Goal: Use online tool/utility: Utilize a website feature to perform a specific function

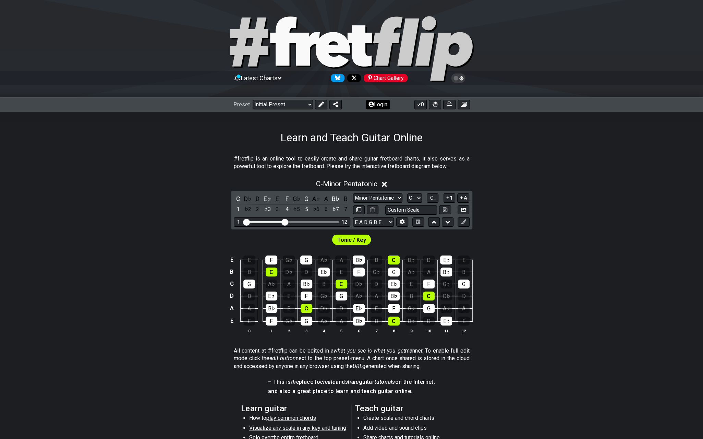
click at [382, 105] on button "Login" at bounding box center [378, 105] width 24 height 10
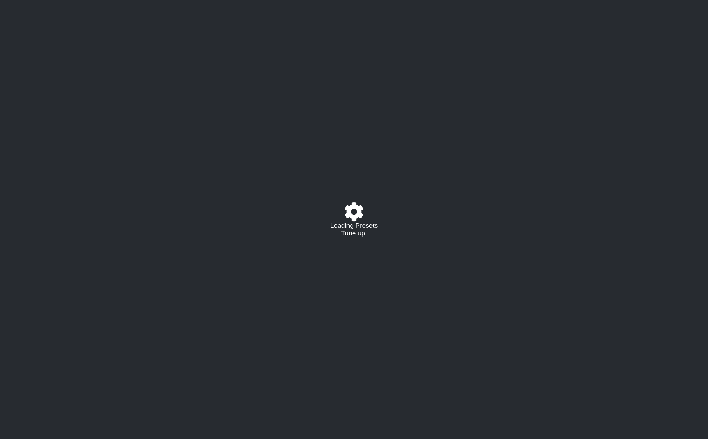
select select "C"
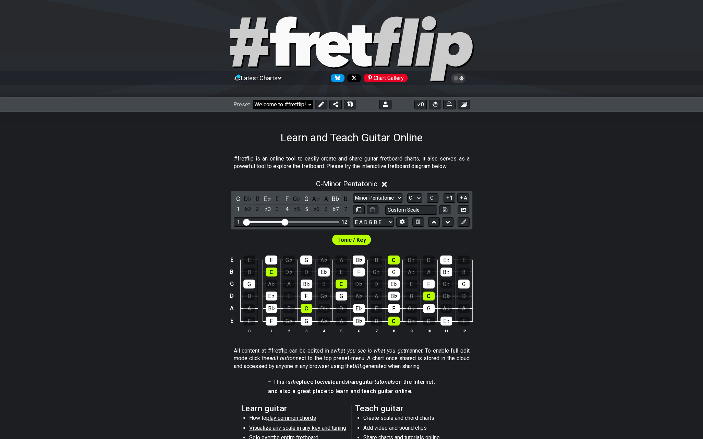
click at [307, 101] on select "Welcome to #fretflip! Initial Preset Custom Preset Minor Pentatonic Major Penta…" at bounding box center [283, 105] width 60 height 10
click at [253, 100] on select "Welcome to #fretflip! Initial Preset Custom Preset A LOCRIAN OPEN D TUNING OPEN…" at bounding box center [283, 105] width 60 height 10
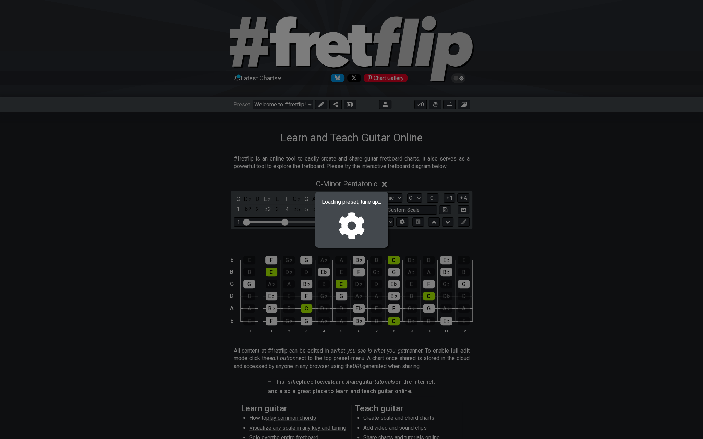
select select "/02R4QE39"
select select "D"
select select "D PHRYGIAN - OPEN Dm"
select select "D A D F A D"
select select "C#"
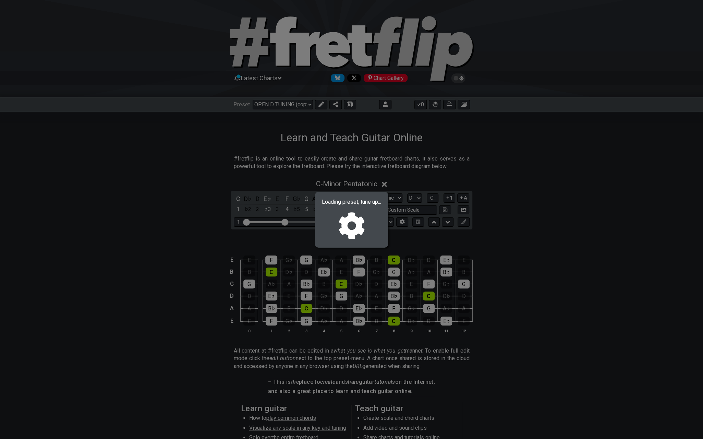
select select "C#"
select select "D"
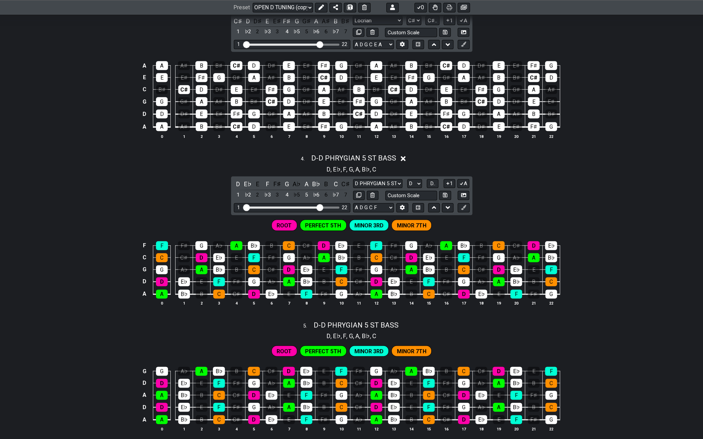
scroll to position [651, 0]
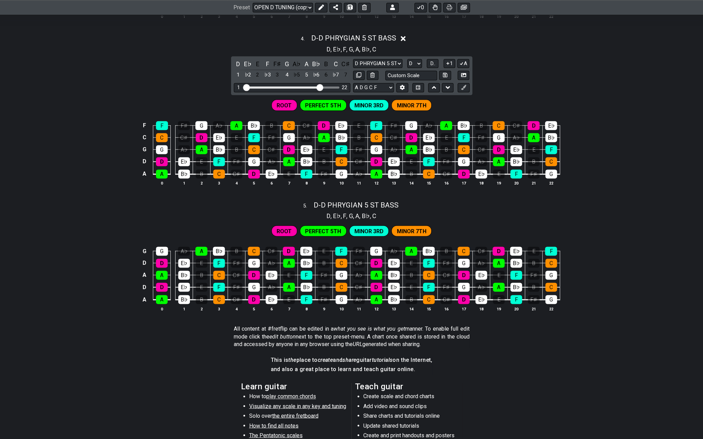
drag, startPoint x: 319, startPoint y: 5, endPoint x: 321, endPoint y: 17, distance: 12.2
click at [319, 5] on icon at bounding box center [320, 7] width 5 height 5
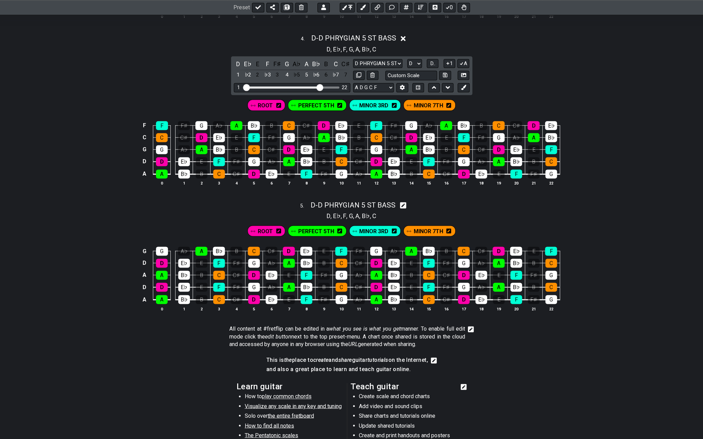
click at [407, 202] on icon at bounding box center [403, 205] width 7 height 7
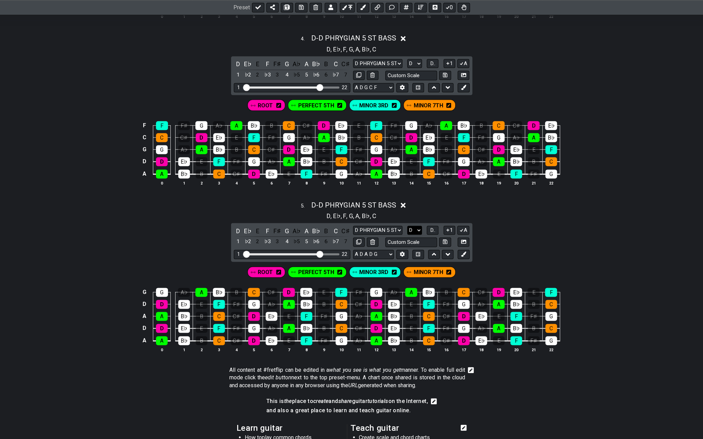
click at [419, 226] on select "A♭ A A♯ B♭ B C C♯ D♭ D D♯ E♭ E F F♯ G♭ G G♯" at bounding box center [414, 230] width 15 height 9
select select "C#"
click at [407, 226] on select "A♭ A A♯ B♭ B C C♯ D♭ D D♯ E♭ E F F♯ G♭ G G♯" at bounding box center [414, 230] width 15 height 9
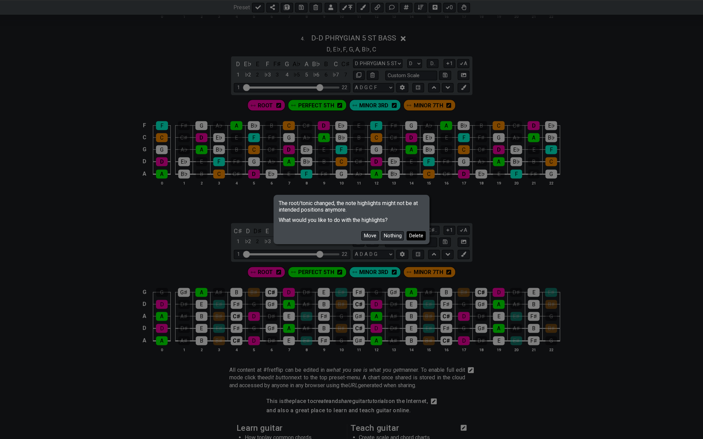
click at [411, 233] on button "Delete" at bounding box center [416, 235] width 19 height 9
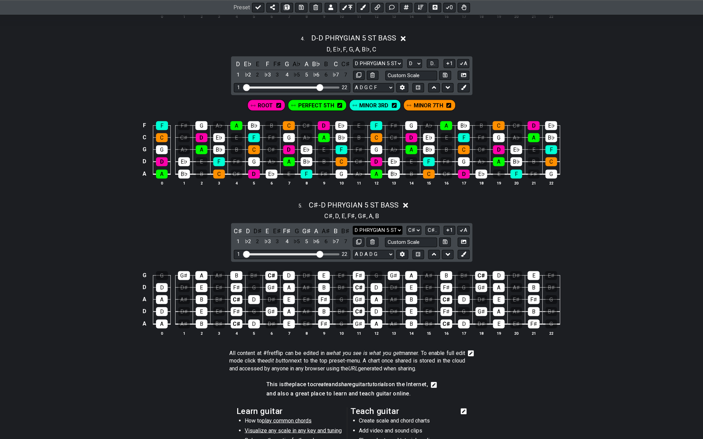
click at [397, 226] on select "D PHRYGIAN 5 ST BASS D PHRYGIAN 5 ST BASS Minor Pentatonic Major Pentatonic Min…" at bounding box center [377, 230] width 49 height 9
click at [398, 226] on select "D PHRYGIAN 5 ST BASS D PHRYGIAN 5 ST BASS Minor Pentatonic Major Pentatonic Min…" at bounding box center [377, 230] width 49 height 9
click at [399, 226] on select "D PHRYGIAN 5 ST BASS D PHRYGIAN 5 ST BASS Minor Pentatonic Major Pentatonic Min…" at bounding box center [377, 230] width 49 height 9
select select "Locrian"
click at [353, 226] on select "D PHRYGIAN 5 ST BASS D PHRYGIAN 5 ST BASS Minor Pentatonic Major Pentatonic Min…" at bounding box center [377, 230] width 49 height 9
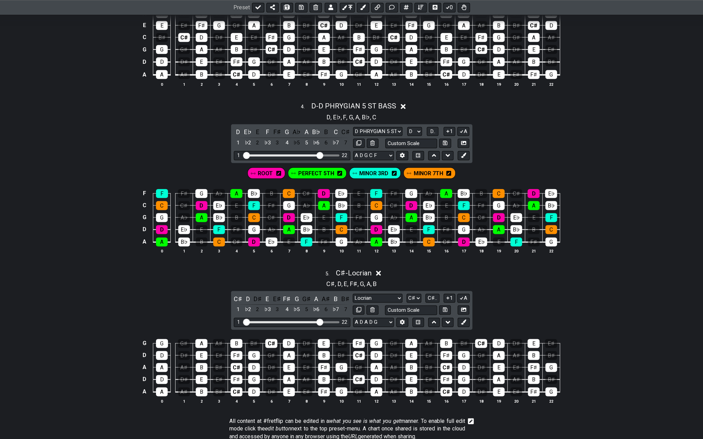
scroll to position [583, 0]
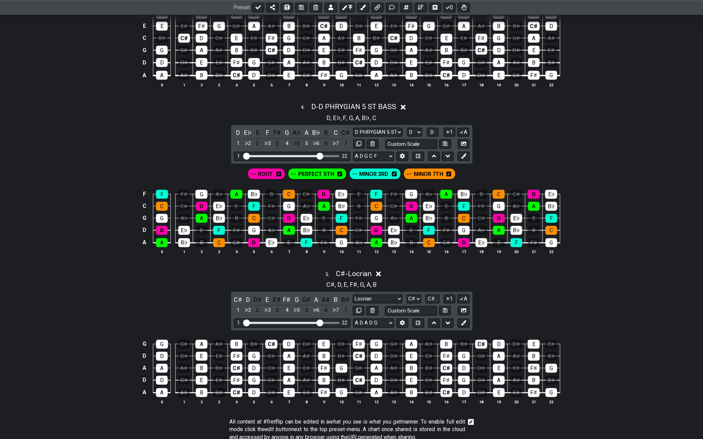
click at [398, 278] on div "C♯ , D , E , F♯ , G , A , B" at bounding box center [351, 283] width 703 height 11
click at [434, 321] on icon at bounding box center [434, 322] width 4 height 3
select select "Locrian"
select select "C#"
select select "D PHRYGIAN 5 ST BASS"
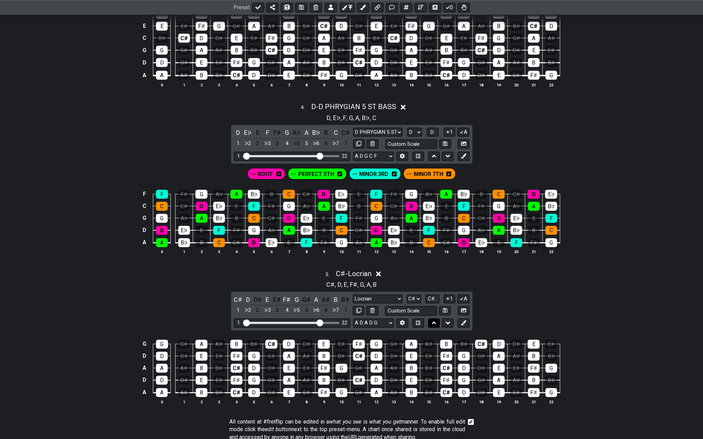
select select "D"
select select "A D A D G"
select select "A D G C F"
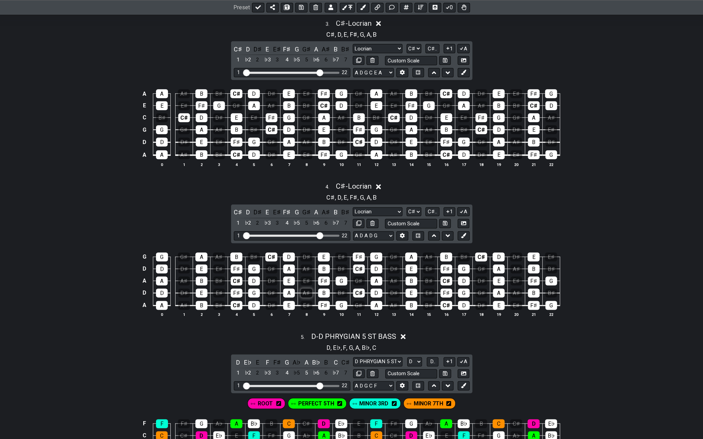
scroll to position [514, 0]
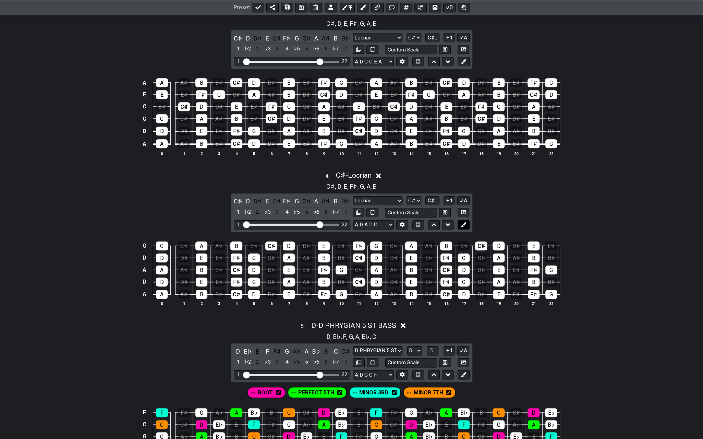
click at [464, 222] on icon at bounding box center [463, 224] width 5 height 5
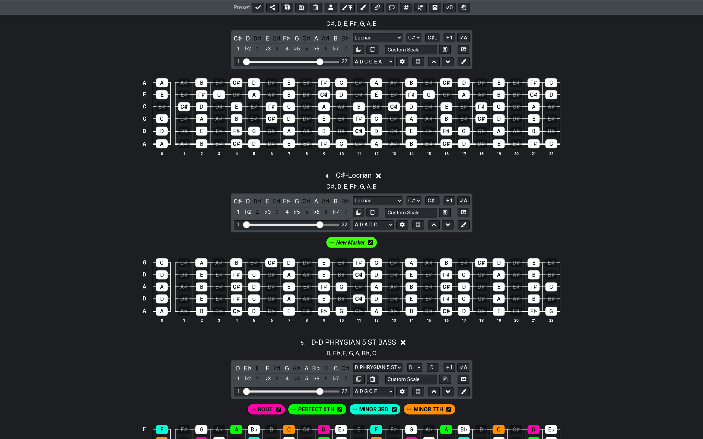
click at [370, 240] on icon at bounding box center [370, 242] width 5 height 5
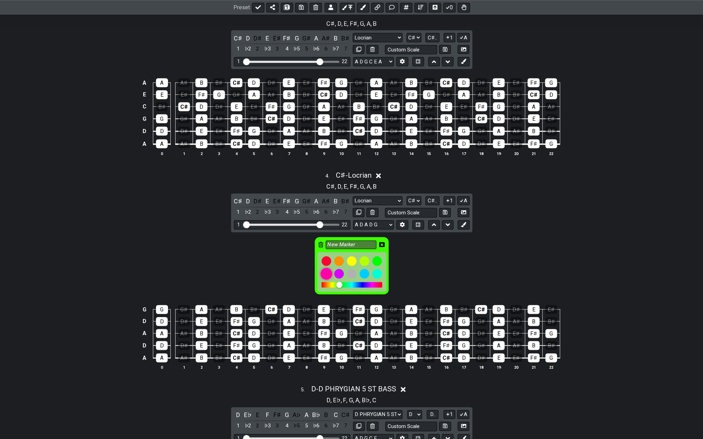
click at [323, 270] on div at bounding box center [326, 274] width 12 height 12
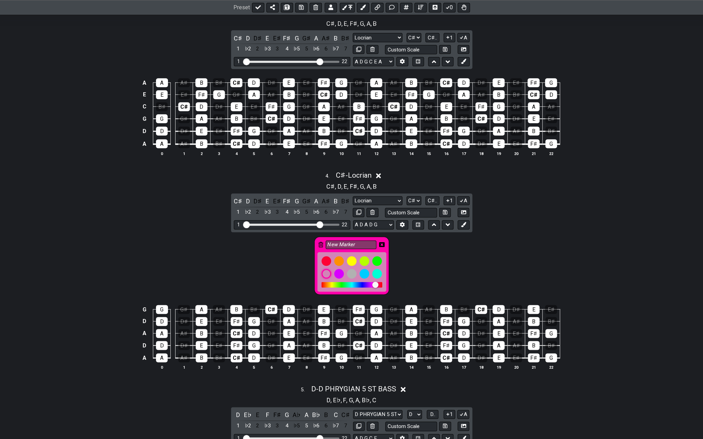
click at [348, 237] on div "New Marker" at bounding box center [351, 266] width 75 height 58
click at [349, 240] on input "New Marker" at bounding box center [351, 244] width 51 height 9
drag, startPoint x: 355, startPoint y: 241, endPoint x: 304, endPoint y: 244, distance: 51.1
click at [304, 244] on div "New Marker" at bounding box center [351, 264] width 703 height 64
type input "ROOT"
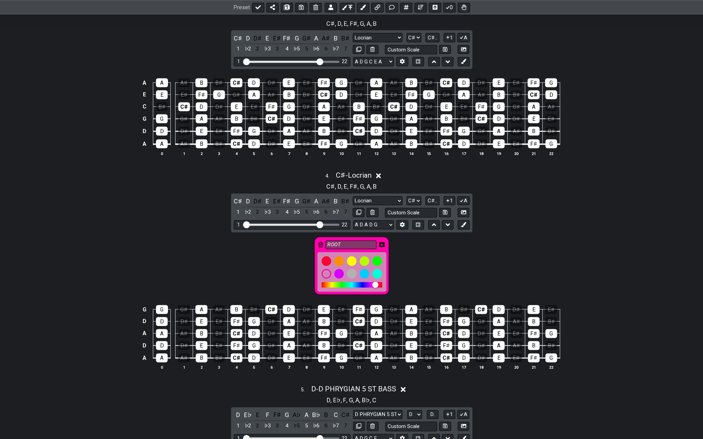
click at [381, 242] on icon at bounding box center [381, 244] width 5 height 5
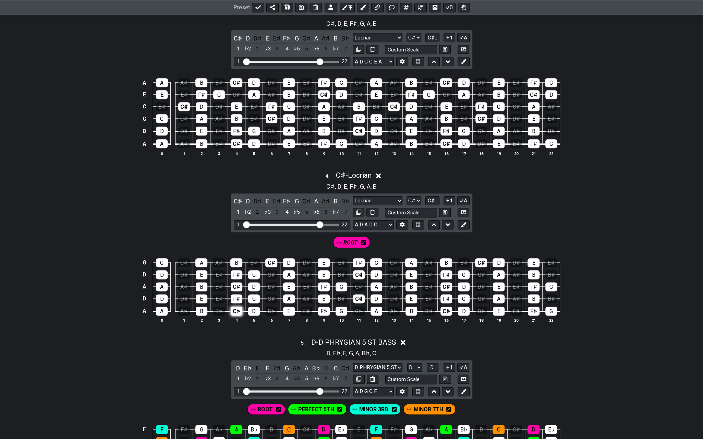
click at [238, 307] on div "C♯" at bounding box center [237, 310] width 12 height 9
click at [239, 282] on div "C♯" at bounding box center [237, 286] width 12 height 9
click at [265, 262] on td "G♯" at bounding box center [271, 268] width 17 height 12
click at [269, 258] on div "C♯" at bounding box center [271, 262] width 12 height 9
click at [361, 294] on div "C♯" at bounding box center [359, 298] width 12 height 9
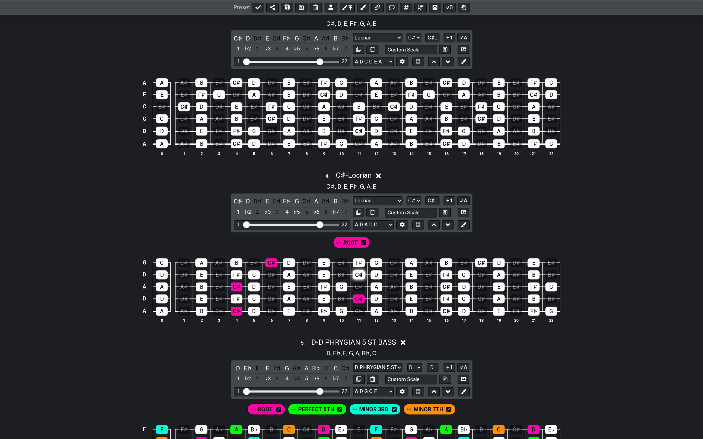
click at [357, 270] on div "C♯" at bounding box center [359, 274] width 12 height 9
click at [447, 282] on div "C♯" at bounding box center [446, 286] width 12 height 9
click at [448, 306] on div "C♯" at bounding box center [446, 310] width 12 height 9
click at [481, 258] on div "C♯" at bounding box center [481, 262] width 12 height 9
click at [238, 306] on div "C♯" at bounding box center [237, 310] width 12 height 9
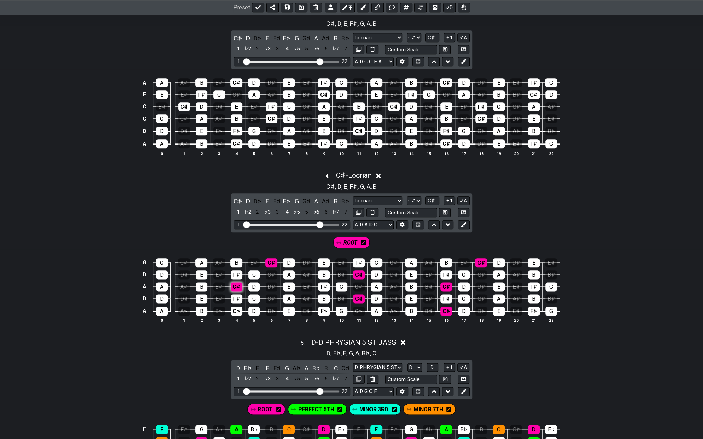
click at [235, 282] on div "C♯" at bounding box center [237, 286] width 12 height 9
click at [269, 258] on div "C♯" at bounding box center [271, 262] width 12 height 9
click at [359, 294] on div "C♯" at bounding box center [359, 298] width 12 height 9
click at [360, 270] on div "C♯" at bounding box center [359, 274] width 12 height 9
click at [446, 306] on div "C♯" at bounding box center [446, 310] width 12 height 9
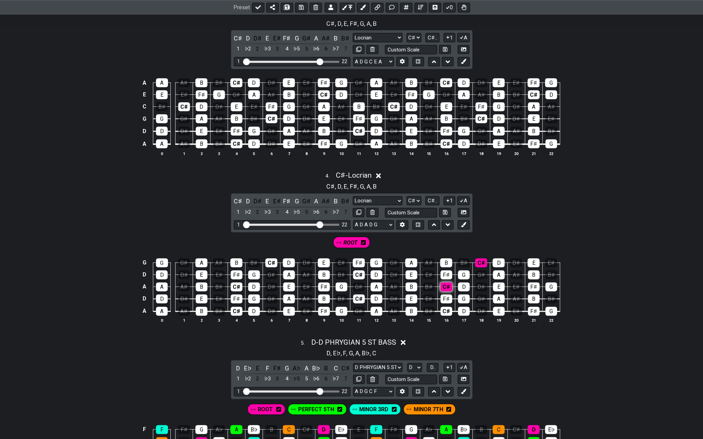
click at [446, 282] on div "C♯" at bounding box center [446, 286] width 12 height 9
click at [481, 258] on div "C♯" at bounding box center [481, 262] width 12 height 9
click at [257, 306] on div "D" at bounding box center [254, 310] width 12 height 9
click at [256, 284] on div "D" at bounding box center [254, 286] width 12 height 9
click at [293, 259] on div "D" at bounding box center [289, 262] width 12 height 9
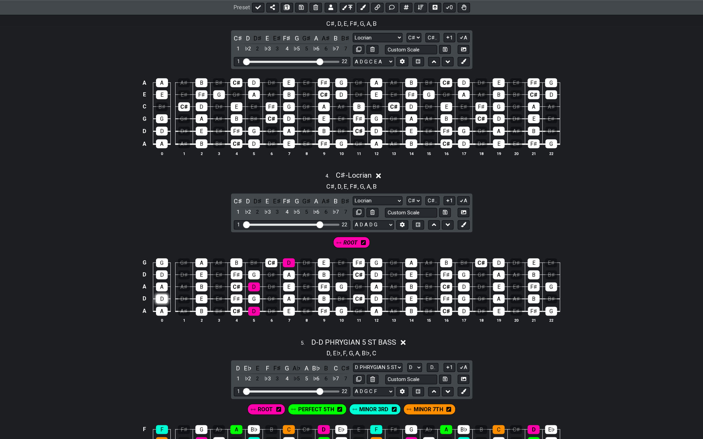
click at [161, 294] on div "D" at bounding box center [162, 298] width 12 height 9
click at [161, 270] on div "D" at bounding box center [162, 274] width 12 height 9
click at [377, 270] on div "D" at bounding box center [377, 274] width 12 height 9
click at [375, 294] on div "D" at bounding box center [377, 298] width 12 height 9
click at [462, 306] on div "D" at bounding box center [464, 310] width 12 height 9
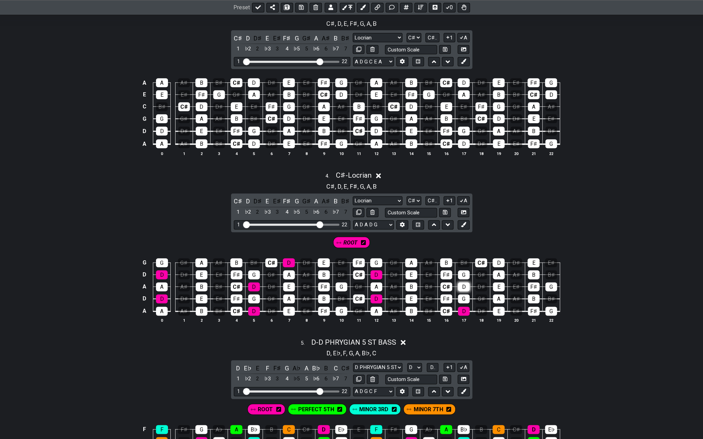
click at [461, 282] on div "D" at bounding box center [464, 286] width 12 height 9
click at [496, 259] on div "D" at bounding box center [499, 262] width 12 height 9
click at [465, 222] on icon at bounding box center [463, 224] width 5 height 5
click at [392, 241] on div "New Marker" at bounding box center [371, 242] width 51 height 11
click at [391, 240] on icon at bounding box center [390, 242] width 5 height 5
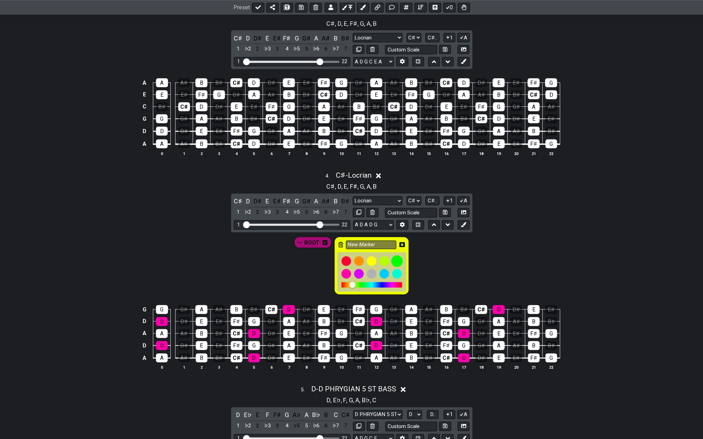
click at [398, 257] on div at bounding box center [397, 261] width 12 height 12
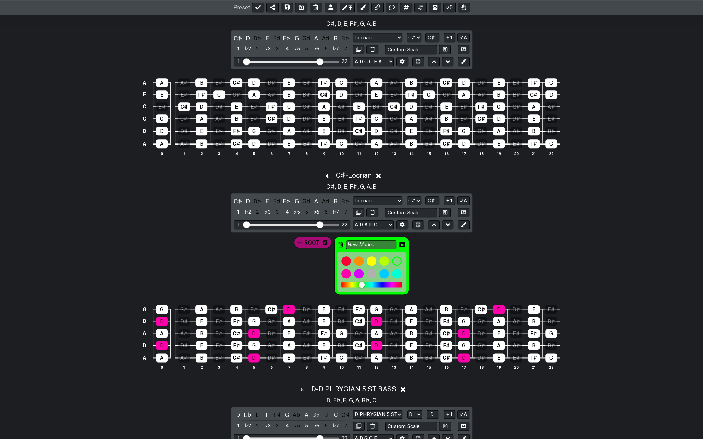
drag, startPoint x: 377, startPoint y: 238, endPoint x: 334, endPoint y: 241, distance: 43.3
click at [334, 241] on div "New Marker" at bounding box center [371, 266] width 75 height 58
type input "PERFECT 5TH"
click at [400, 242] on icon at bounding box center [401, 244] width 5 height 5
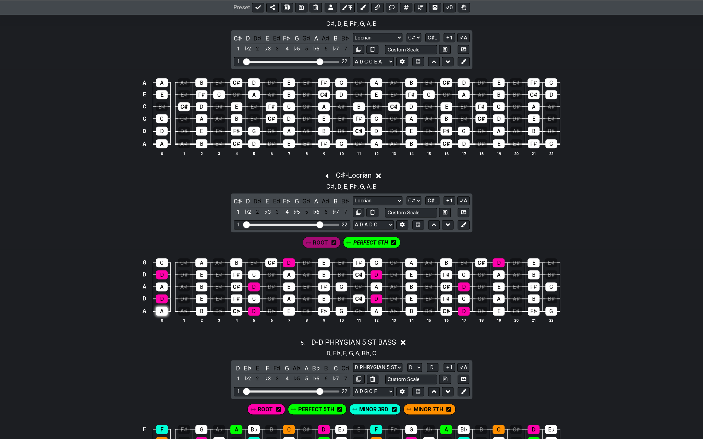
click at [162, 306] on div "A" at bounding box center [162, 310] width 12 height 9
click at [163, 282] on div "A" at bounding box center [162, 286] width 12 height 9
click at [206, 259] on div "A" at bounding box center [201, 262] width 12 height 9
click at [289, 294] on div "A" at bounding box center [289, 298] width 12 height 9
click at [291, 270] on div "A" at bounding box center [289, 274] width 12 height 9
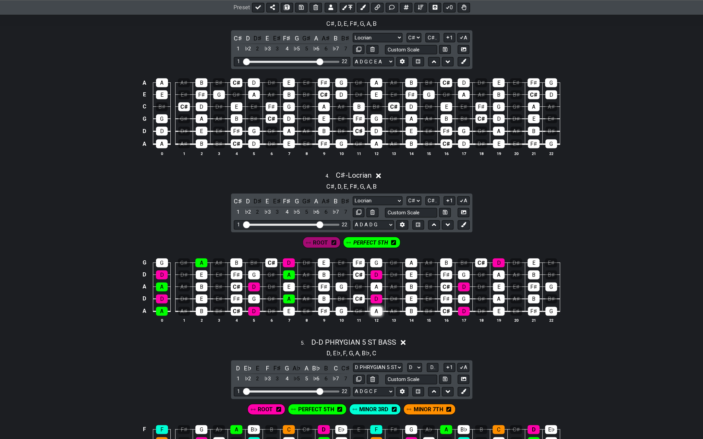
click at [376, 306] on div "A" at bounding box center [377, 310] width 12 height 9
click at [376, 282] on div "A" at bounding box center [377, 286] width 12 height 9
click at [409, 263] on div "A" at bounding box center [411, 262] width 12 height 9
click at [502, 270] on div "A" at bounding box center [499, 274] width 12 height 9
click at [498, 294] on div "A" at bounding box center [499, 298] width 12 height 9
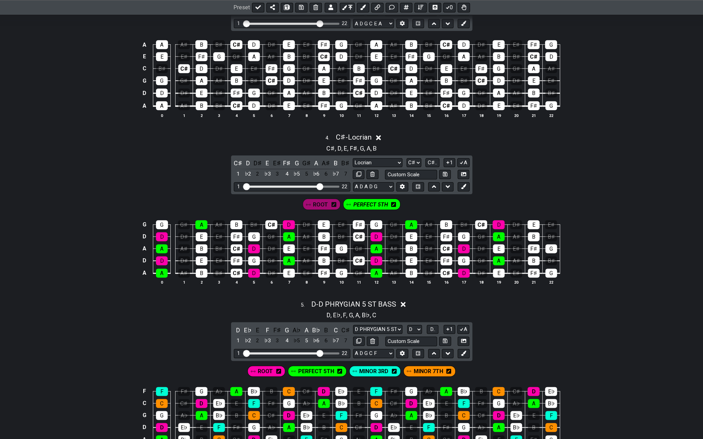
scroll to position [617, 0]
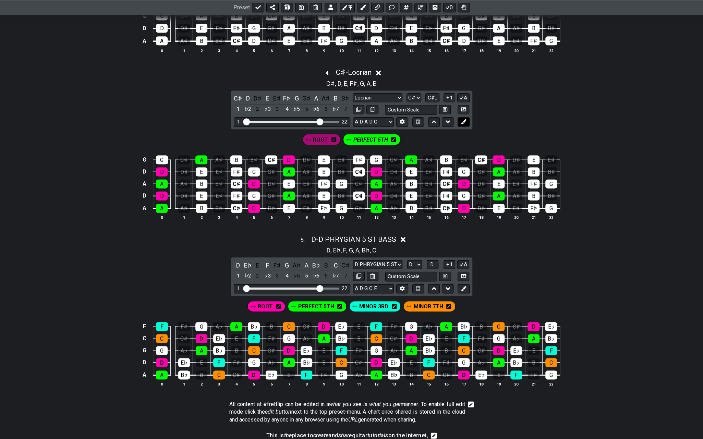
click at [466, 118] on button at bounding box center [464, 121] width 12 height 9
click at [421, 137] on icon at bounding box center [421, 139] width 5 height 5
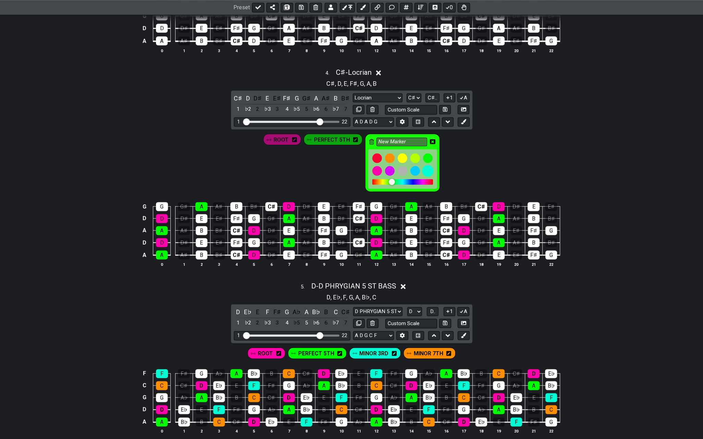
click at [425, 166] on div at bounding box center [428, 171] width 12 height 12
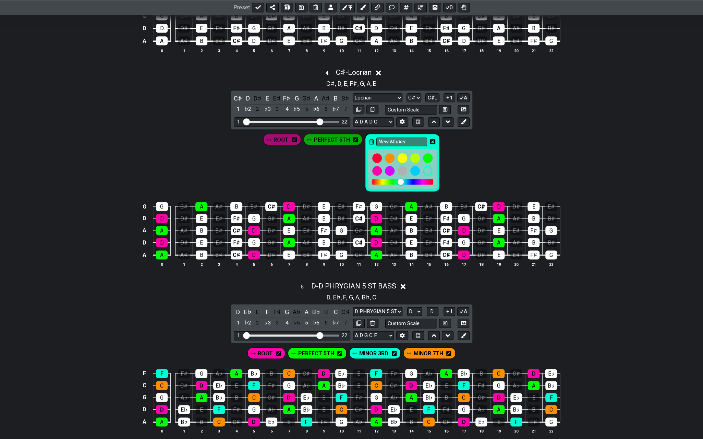
drag, startPoint x: 406, startPoint y: 137, endPoint x: 369, endPoint y: 135, distance: 37.1
click at [369, 135] on div "New Marker" at bounding box center [402, 163] width 75 height 58
type input "3RD"
click at [431, 139] on icon at bounding box center [432, 141] width 5 height 5
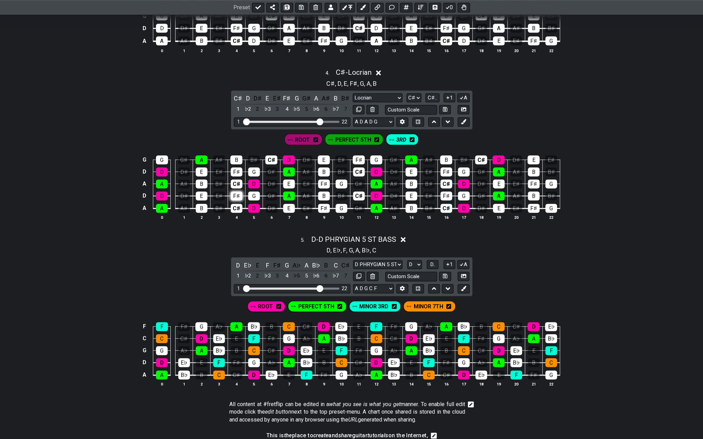
click at [236, 191] on div "F♯" at bounding box center [237, 195] width 12 height 9
click at [236, 167] on div "F♯" at bounding box center [237, 171] width 12 height 9
drag, startPoint x: 325, startPoint y: 203, endPoint x: 324, endPoint y: 195, distance: 8.1
click at [326, 204] on div "F♯" at bounding box center [324, 208] width 12 height 9
click at [321, 174] on td "F♯" at bounding box center [323, 177] width 17 height 12
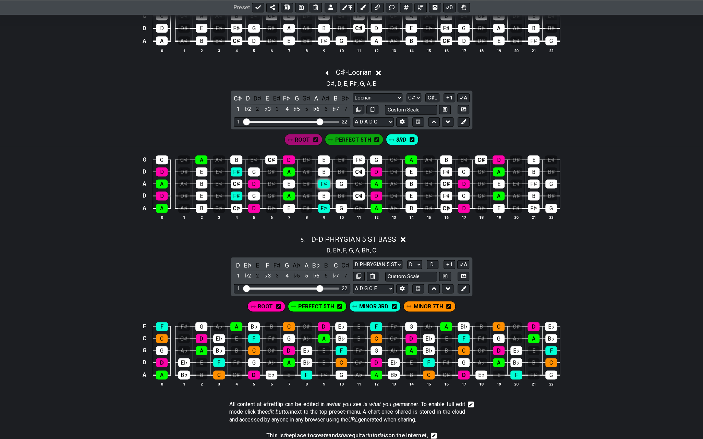
click at [325, 179] on div "F♯" at bounding box center [324, 183] width 12 height 9
click at [360, 156] on div "F♯" at bounding box center [359, 159] width 12 height 9
click at [448, 167] on div "F♯" at bounding box center [446, 171] width 12 height 9
click at [444, 192] on div "F♯" at bounding box center [446, 195] width 12 height 9
drag, startPoint x: 532, startPoint y: 202, endPoint x: 531, endPoint y: 198, distance: 3.7
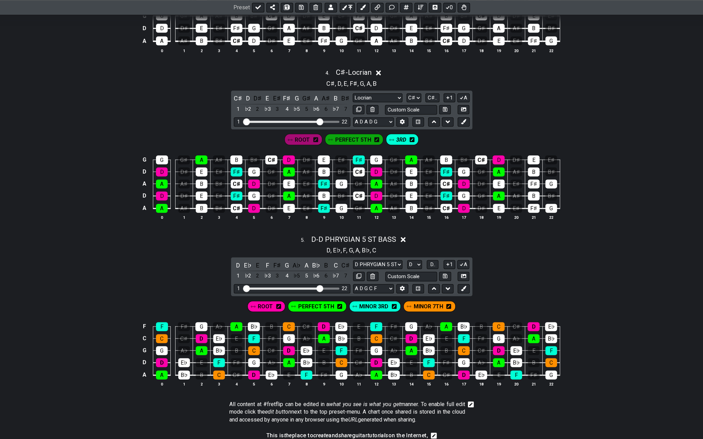
click at [532, 204] on div "F♯" at bounding box center [534, 208] width 12 height 9
click at [529, 179] on div "F♯" at bounding box center [534, 183] width 12 height 9
click at [465, 119] on icon at bounding box center [463, 121] width 5 height 5
click at [438, 137] on icon at bounding box center [439, 139] width 5 height 5
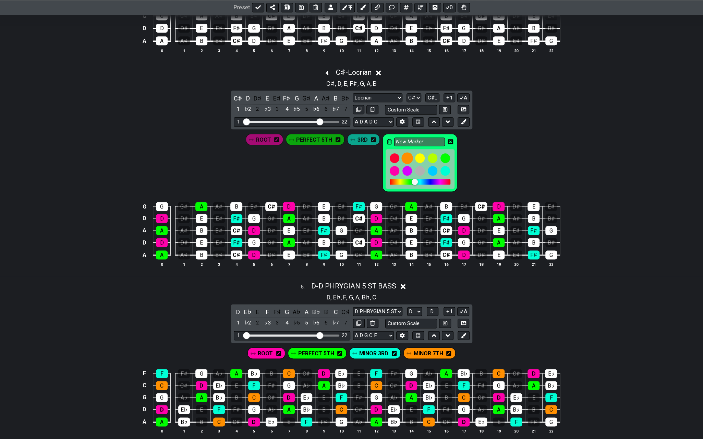
click at [402, 153] on div at bounding box center [408, 159] width 12 height 12
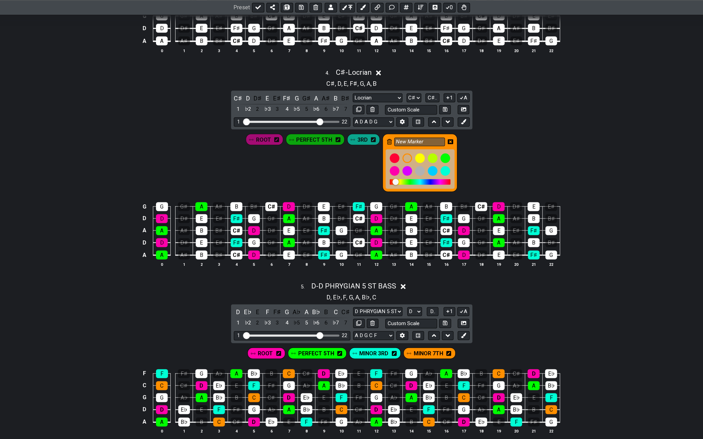
drag, startPoint x: 424, startPoint y: 137, endPoint x: 388, endPoint y: 138, distance: 36.0
click at [388, 138] on div "New Marker" at bounding box center [420, 163] width 75 height 58
type input "7TH"
click at [449, 139] on icon at bounding box center [450, 141] width 5 height 5
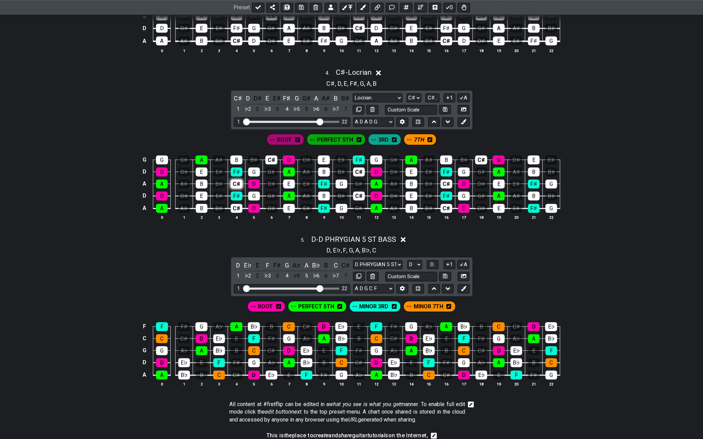
click at [235, 179] on div "C♯" at bounding box center [237, 183] width 12 height 9
click at [239, 204] on div "C♯" at bounding box center [237, 208] width 12 height 9
click at [359, 191] on div "C♯" at bounding box center [359, 195] width 12 height 9
click at [360, 168] on div "C♯" at bounding box center [359, 171] width 12 height 9
click at [446, 204] on div "C♯" at bounding box center [446, 208] width 12 height 9
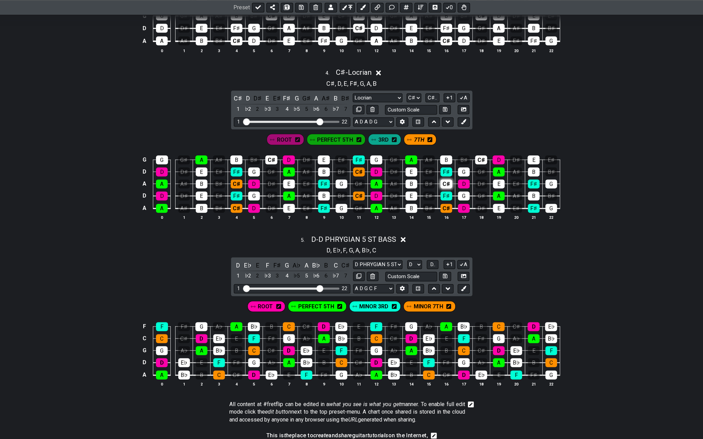
click at [448, 179] on div "C♯" at bounding box center [446, 183] width 12 height 9
click at [481, 156] on div "C♯" at bounding box center [481, 159] width 12 height 9
click at [272, 157] on div "C♯" at bounding box center [271, 159] width 12 height 9
click at [380, 70] on icon at bounding box center [378, 72] width 5 height 5
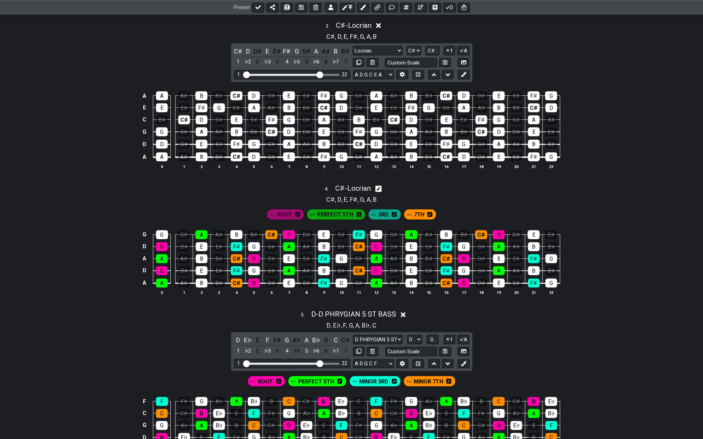
scroll to position [411, 0]
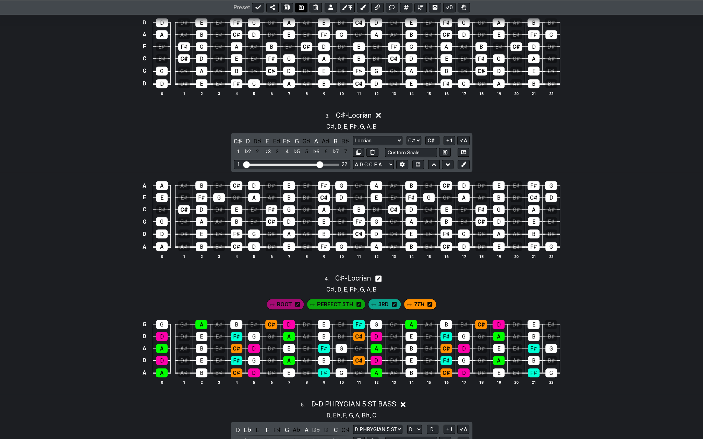
click at [302, 7] on icon at bounding box center [301, 7] width 5 height 5
click at [463, 161] on icon at bounding box center [463, 163] width 5 height 5
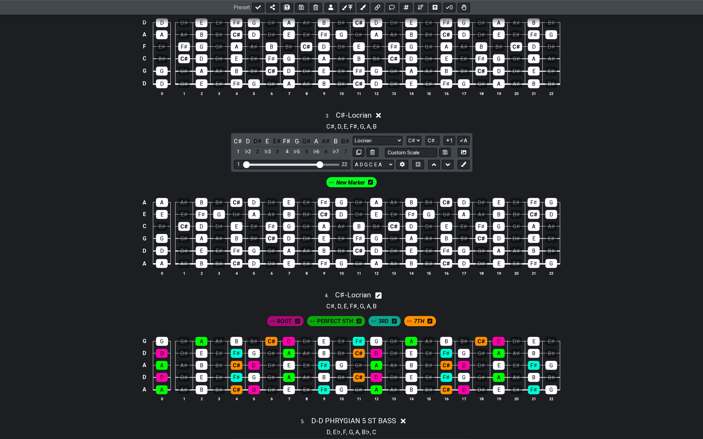
click at [363, 179] on span "New Marker" at bounding box center [350, 183] width 29 height 10
click at [374, 179] on div "New Marker" at bounding box center [351, 182] width 54 height 11
click at [370, 181] on icon at bounding box center [372, 182] width 5 height 5
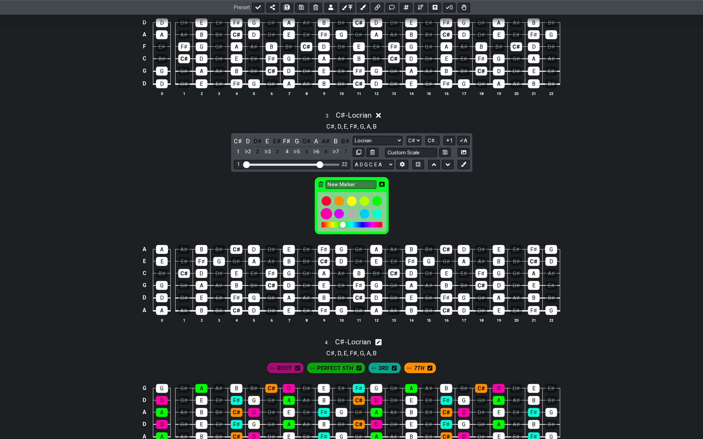
click at [324, 210] on div at bounding box center [326, 214] width 12 height 12
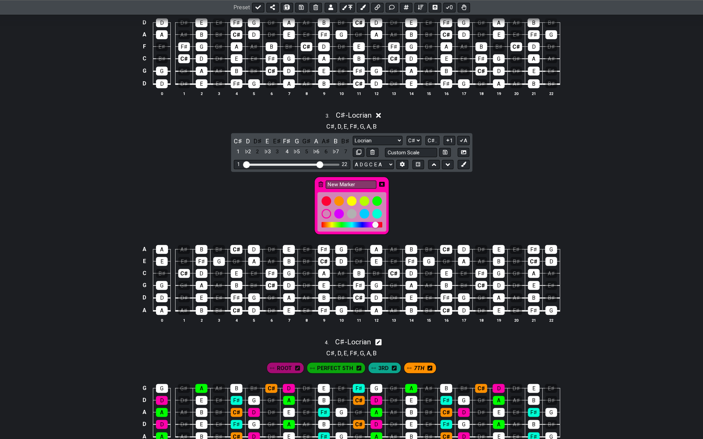
drag, startPoint x: 357, startPoint y: 181, endPoint x: 315, endPoint y: 179, distance: 41.9
click at [316, 179] on div "New Marker" at bounding box center [351, 206] width 75 height 58
type input "ROOT"
click at [381, 181] on icon at bounding box center [381, 183] width 5 height 5
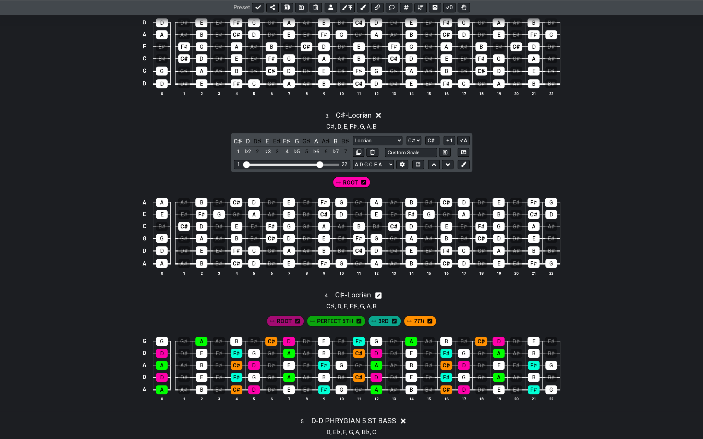
click at [364, 180] on icon at bounding box center [363, 182] width 5 height 5
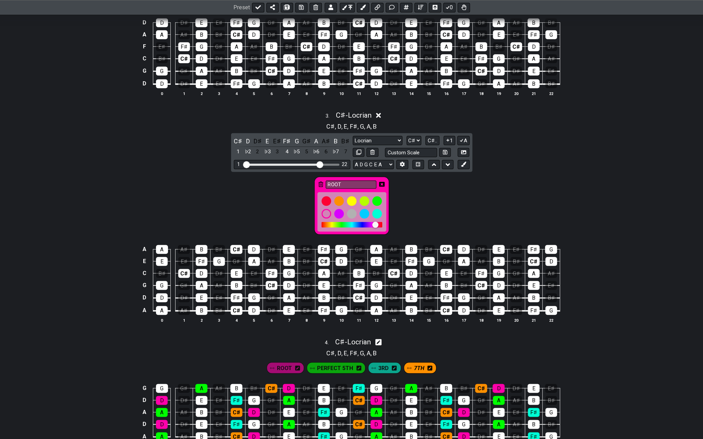
click at [382, 182] on icon at bounding box center [381, 184] width 5 height 5
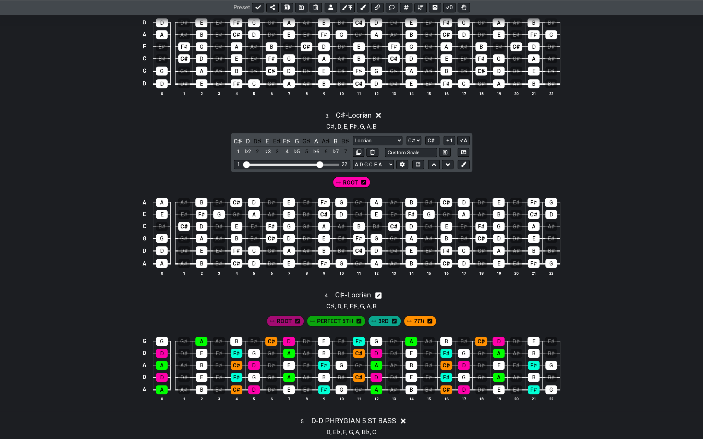
click at [356, 183] on span "ROOT" at bounding box center [350, 183] width 15 height 10
click at [161, 246] on div "D" at bounding box center [162, 250] width 12 height 9
click at [203, 223] on div "D" at bounding box center [202, 226] width 12 height 9
click at [254, 198] on div "D" at bounding box center [254, 202] width 12 height 9
click at [253, 259] on div "D" at bounding box center [254, 263] width 12 height 9
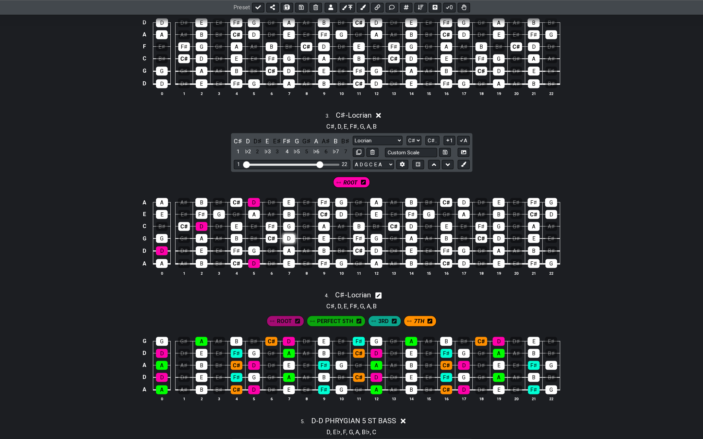
click at [291, 235] on div "D" at bounding box center [289, 238] width 12 height 9
click at [342, 210] on div "D" at bounding box center [342, 214] width 12 height 9
click at [371, 247] on div "D" at bounding box center [377, 250] width 12 height 9
drag, startPoint x: 408, startPoint y: 222, endPoint x: 426, endPoint y: 217, distance: 18.8
click at [409, 222] on div "D" at bounding box center [411, 226] width 12 height 9
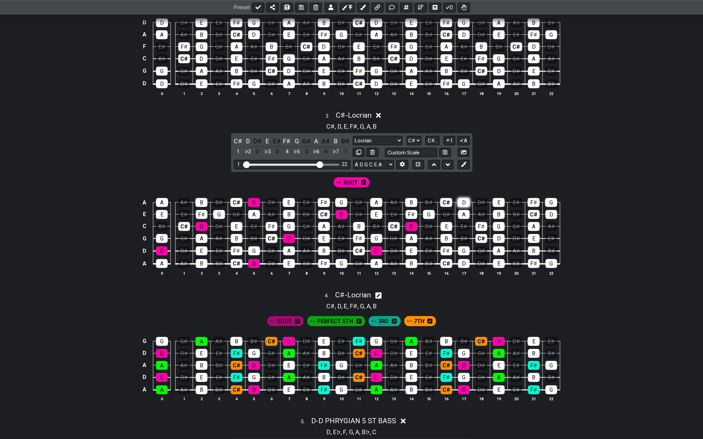
click at [467, 198] on div "D" at bounding box center [464, 202] width 12 height 9
click at [465, 260] on div "D" at bounding box center [464, 263] width 12 height 9
click at [496, 234] on div "D" at bounding box center [499, 238] width 12 height 9
click at [549, 210] on div "D" at bounding box center [551, 214] width 12 height 9
click at [464, 161] on icon at bounding box center [463, 163] width 5 height 5
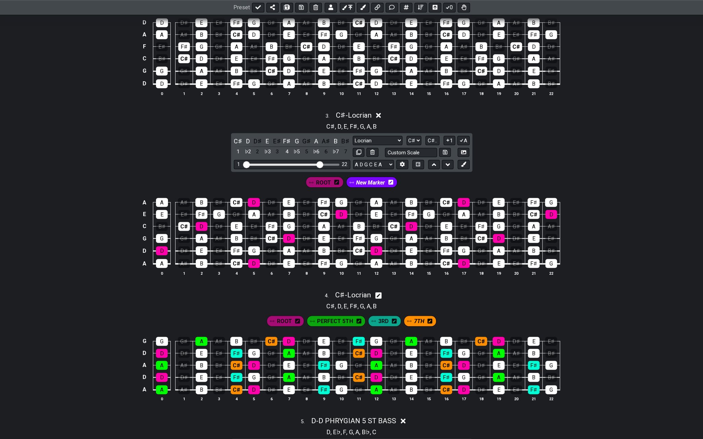
click at [389, 181] on icon at bounding box center [390, 181] width 5 height 5
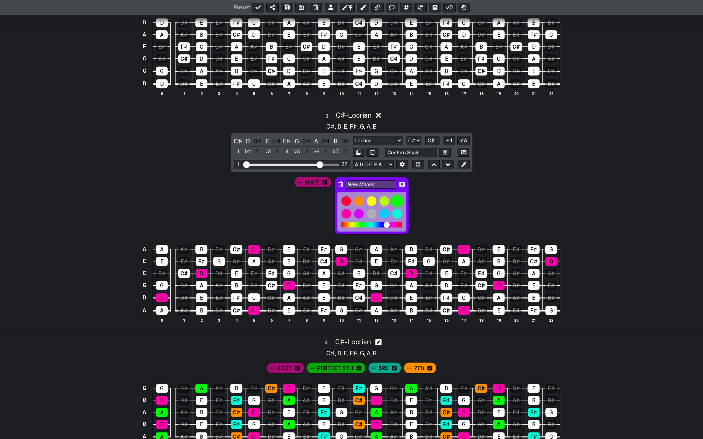
click at [398, 198] on div at bounding box center [397, 201] width 12 height 12
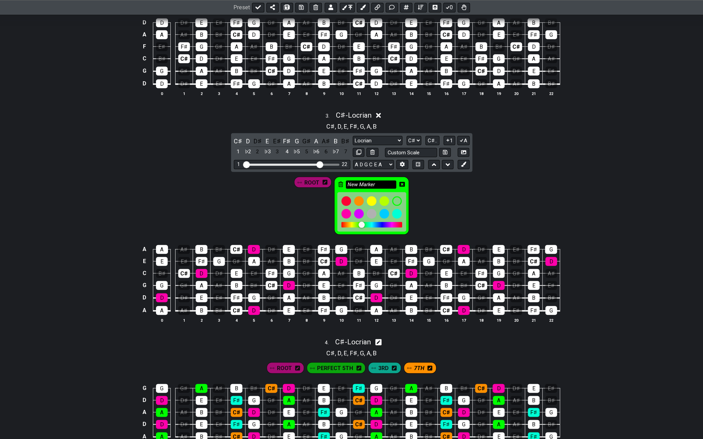
click at [367, 180] on input "New Marker" at bounding box center [371, 184] width 51 height 9
click at [381, 180] on input "New Marker" at bounding box center [371, 184] width 51 height 9
drag, startPoint x: 381, startPoint y: 177, endPoint x: 343, endPoint y: 180, distance: 38.1
click at [343, 180] on div "New Marker" at bounding box center [371, 206] width 75 height 58
type input "5TH"
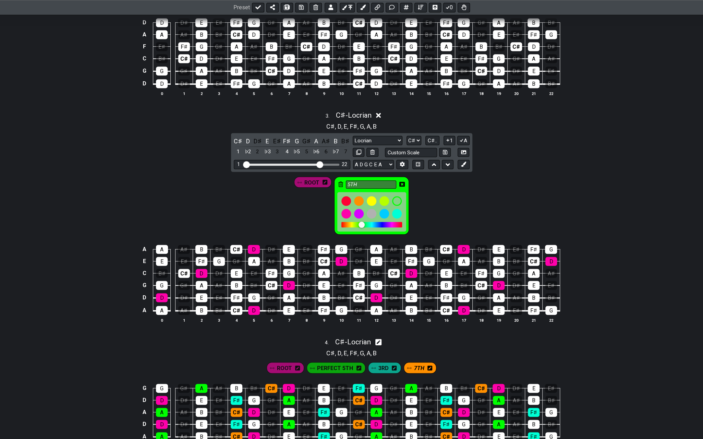
click at [402, 181] on icon at bounding box center [401, 183] width 5 height 5
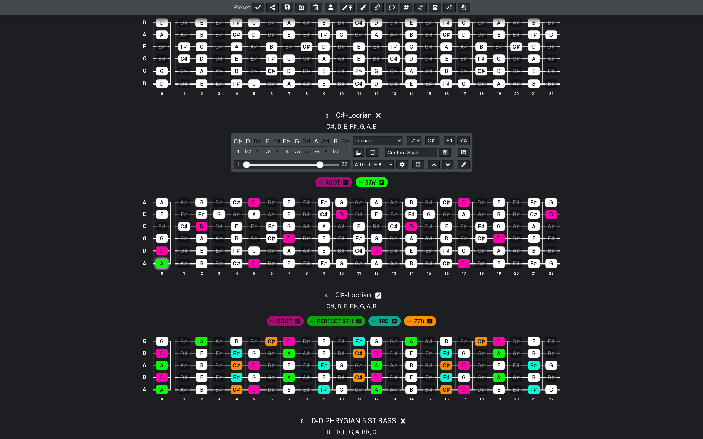
click at [163, 259] on div "A" at bounding box center [162, 263] width 12 height 9
click at [162, 198] on div "A" at bounding box center [162, 202] width 12 height 9
click at [200, 234] on div "A" at bounding box center [202, 238] width 12 height 9
click at [256, 210] on div "A" at bounding box center [254, 214] width 12 height 9
click at [288, 247] on div "A" at bounding box center [289, 250] width 12 height 9
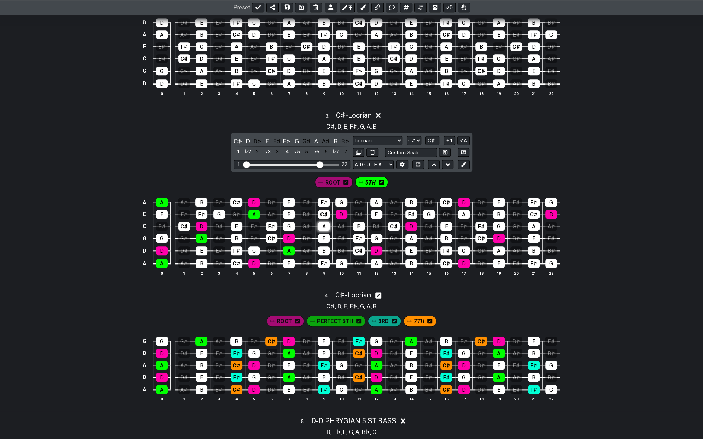
click at [321, 223] on div "A" at bounding box center [324, 226] width 12 height 9
click at [375, 200] on div "A" at bounding box center [376, 202] width 12 height 9
click at [374, 259] on div "A" at bounding box center [377, 263] width 12 height 9
click at [409, 234] on div "A" at bounding box center [411, 238] width 12 height 9
click at [462, 211] on div "A" at bounding box center [464, 214] width 12 height 9
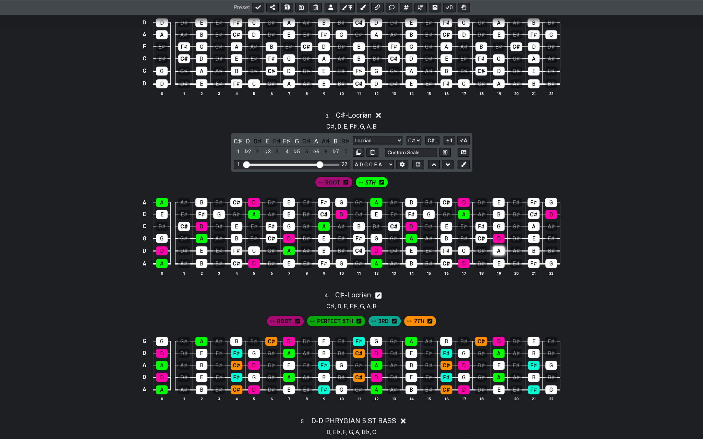
click at [496, 246] on div "A" at bounding box center [499, 250] width 12 height 9
click at [530, 222] on div "A" at bounding box center [534, 226] width 12 height 9
click at [468, 161] on button at bounding box center [464, 164] width 12 height 9
click at [409, 182] on icon at bounding box center [408, 182] width 5 height 5
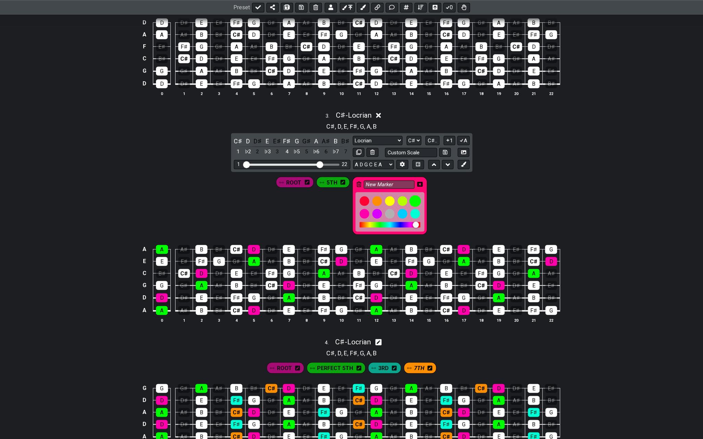
click at [413, 209] on div at bounding box center [415, 214] width 10 height 10
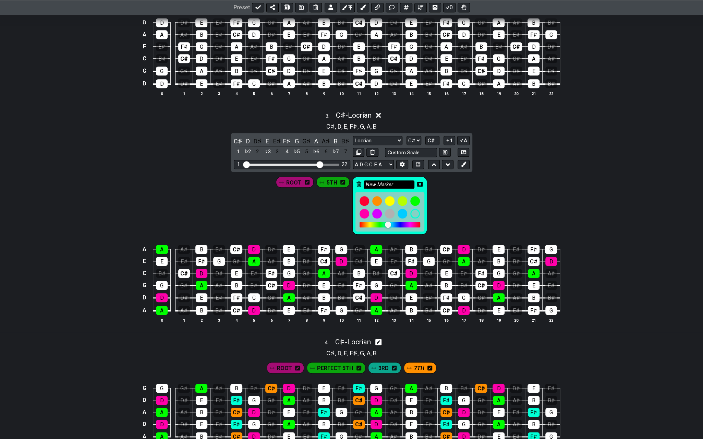
drag, startPoint x: 392, startPoint y: 182, endPoint x: 363, endPoint y: 181, distance: 29.2
click at [364, 181] on input "New Marker" at bounding box center [389, 184] width 51 height 9
type input "3RD"
click at [420, 181] on icon at bounding box center [419, 183] width 5 height 5
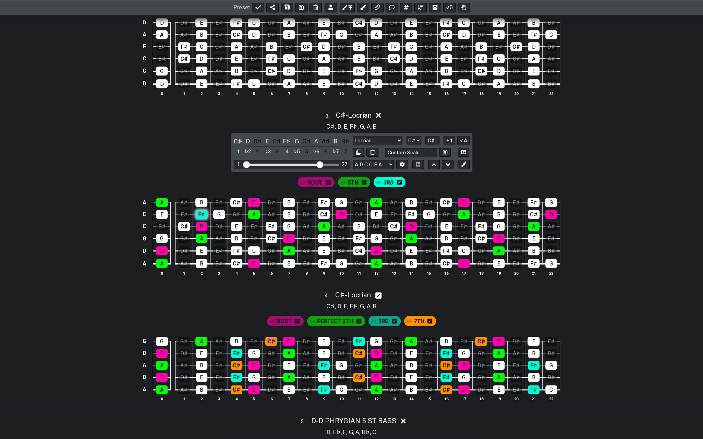
click at [204, 210] on div "F♯" at bounding box center [202, 214] width 12 height 9
drag, startPoint x: 240, startPoint y: 245, endPoint x: 257, endPoint y: 233, distance: 20.5
click at [240, 246] on div "F♯" at bounding box center [237, 250] width 12 height 9
click at [269, 222] on div "F♯" at bounding box center [272, 226] width 12 height 9
click at [323, 199] on div "F♯" at bounding box center [324, 202] width 12 height 9
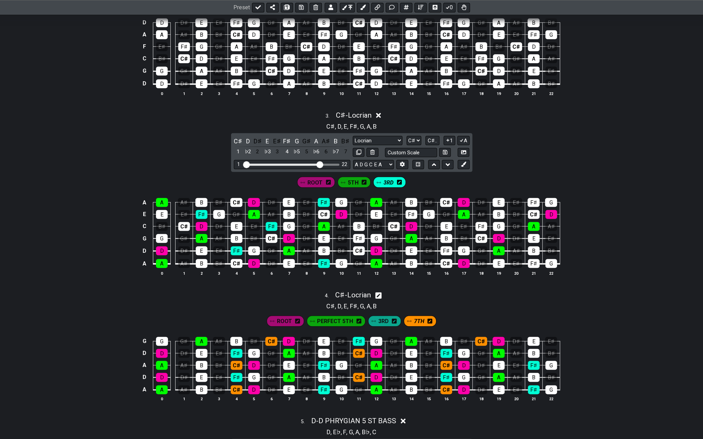
drag, startPoint x: 322, startPoint y: 258, endPoint x: 332, endPoint y: 247, distance: 15.3
click at [322, 259] on div "F♯" at bounding box center [324, 263] width 12 height 9
click at [356, 234] on div "F♯" at bounding box center [359, 238] width 12 height 9
click at [406, 211] on div "F♯" at bounding box center [411, 214] width 12 height 9
drag, startPoint x: 446, startPoint y: 247, endPoint x: 470, endPoint y: 241, distance: 24.8
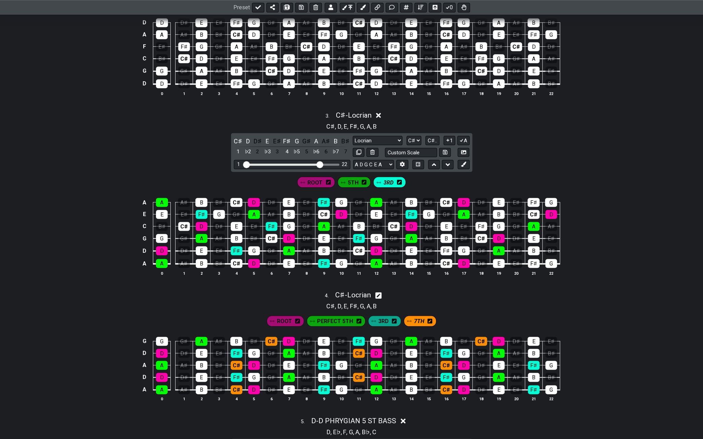
click at [447, 246] on div "F♯" at bounding box center [446, 250] width 12 height 9
click at [481, 222] on div "F♯" at bounding box center [481, 226] width 12 height 9
click at [532, 200] on div "F♯" at bounding box center [534, 202] width 12 height 9
click at [529, 259] on div "F♯" at bounding box center [534, 263] width 12 height 9
click at [462, 162] on icon at bounding box center [463, 163] width 5 height 5
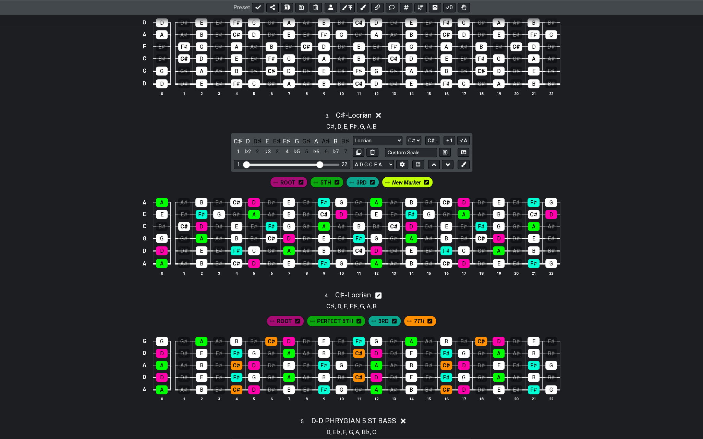
click at [428, 183] on div "New Marker" at bounding box center [407, 182] width 51 height 11
click at [426, 181] on icon at bounding box center [426, 182] width 5 height 5
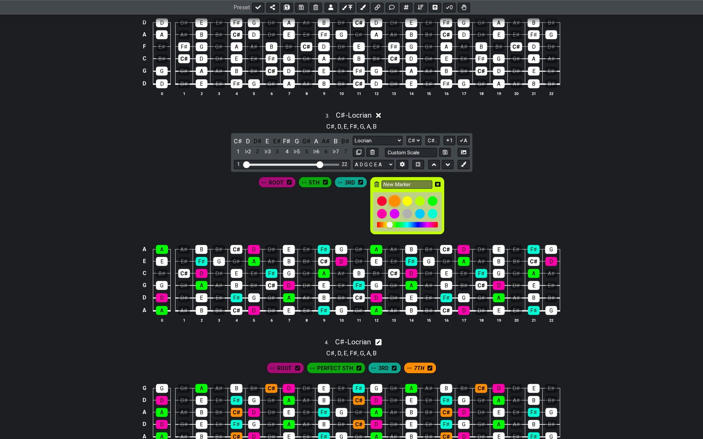
drag, startPoint x: 392, startPoint y: 197, endPoint x: 407, endPoint y: 190, distance: 16.4
click at [392, 197] on div at bounding box center [395, 201] width 12 height 12
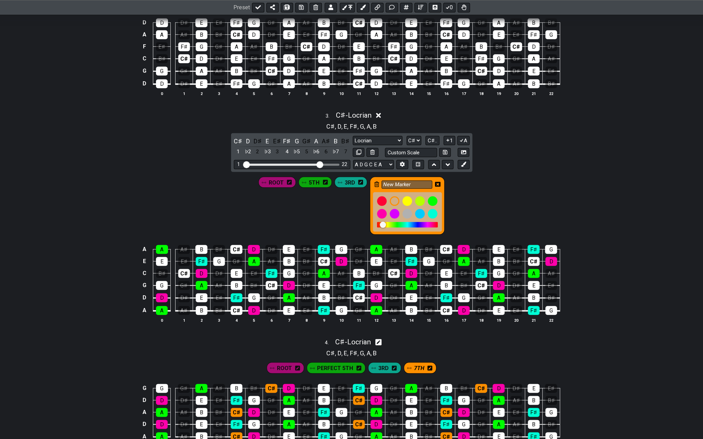
drag, startPoint x: 412, startPoint y: 183, endPoint x: 379, endPoint y: 182, distance: 32.9
click at [379, 182] on div "New Marker" at bounding box center [407, 206] width 75 height 58
type input "7TH"
click at [438, 182] on icon at bounding box center [437, 184] width 5 height 5
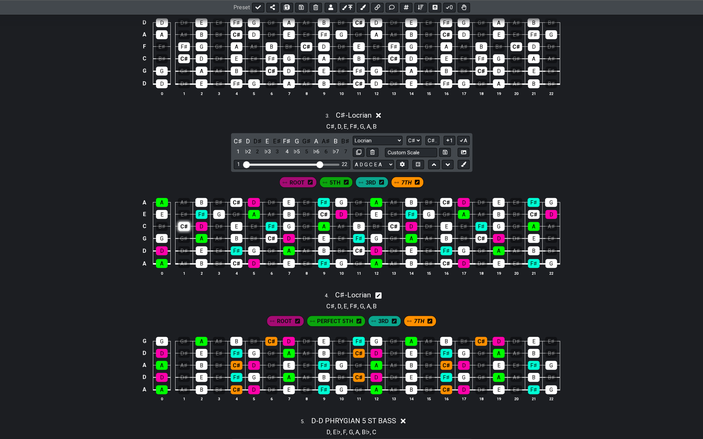
click at [186, 225] on div "C♯" at bounding box center [184, 226] width 12 height 9
click at [237, 199] on div "C♯" at bounding box center [236, 202] width 12 height 9
click at [234, 260] on div "C♯" at bounding box center [237, 263] width 12 height 9
click at [269, 235] on div "C♯" at bounding box center [272, 238] width 12 height 9
click at [322, 210] on div "C♯" at bounding box center [324, 214] width 12 height 9
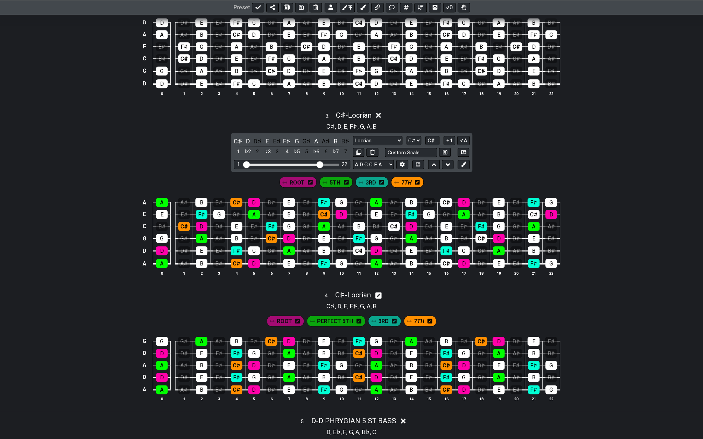
drag, startPoint x: 357, startPoint y: 248, endPoint x: 363, endPoint y: 243, distance: 7.3
click at [357, 247] on div "C♯" at bounding box center [359, 250] width 12 height 9
drag, startPoint x: 389, startPoint y: 224, endPoint x: 399, endPoint y: 221, distance: 10.6
click at [389, 224] on div "C♯" at bounding box center [394, 226] width 12 height 9
click at [444, 201] on div "C♯" at bounding box center [446, 202] width 12 height 9
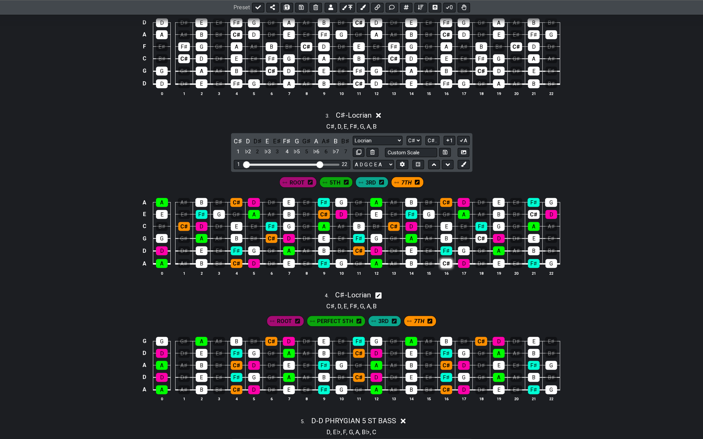
click at [446, 259] on div "C♯" at bounding box center [446, 263] width 12 height 9
click at [477, 234] on div "C♯" at bounding box center [481, 238] width 12 height 9
click at [531, 210] on div "C♯" at bounding box center [534, 214] width 12 height 9
click at [376, 112] on icon at bounding box center [378, 115] width 5 height 7
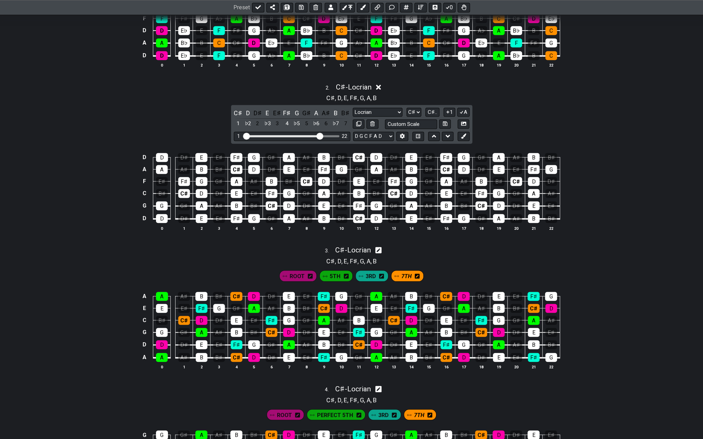
scroll to position [206, 0]
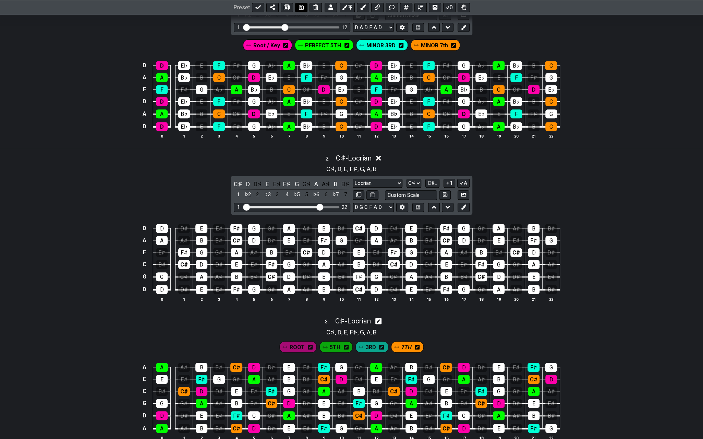
click at [301, 8] on icon at bounding box center [301, 7] width 5 height 5
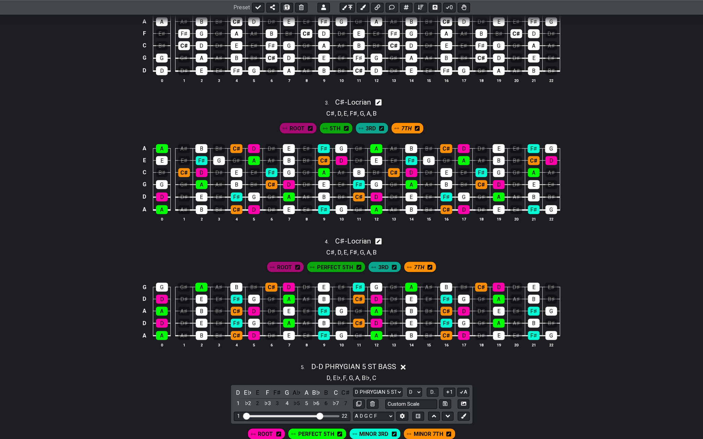
scroll to position [446, 0]
